Goal: Navigation & Orientation: Find specific page/section

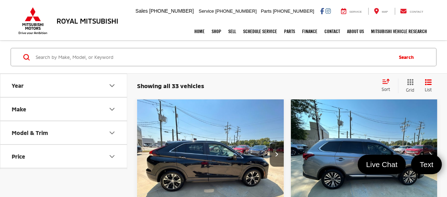
click at [411, 85] on icon "Grid View" at bounding box center [410, 82] width 6 height 6
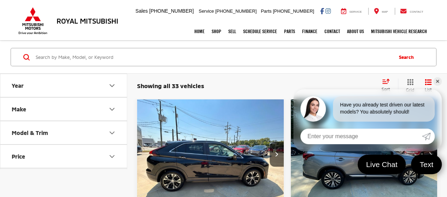
click at [438, 81] on link "✕" at bounding box center [437, 81] width 8 height 8
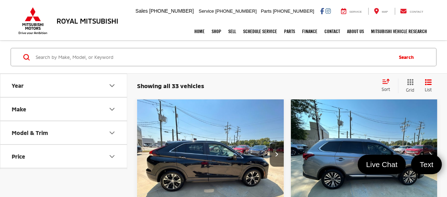
click at [411, 84] on icon "Grid View" at bounding box center [410, 82] width 6 height 6
click at [413, 80] on icon "Grid View" at bounding box center [409, 82] width 7 height 7
click at [431, 81] on icon "List View" at bounding box center [427, 82] width 7 height 6
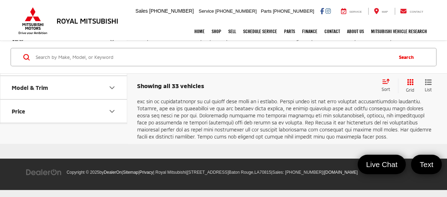
scroll to position [5438, 0]
click at [350, 20] on link "Next" at bounding box center [359, 13] width 24 height 13
